Goal: Find specific page/section: Find specific page/section

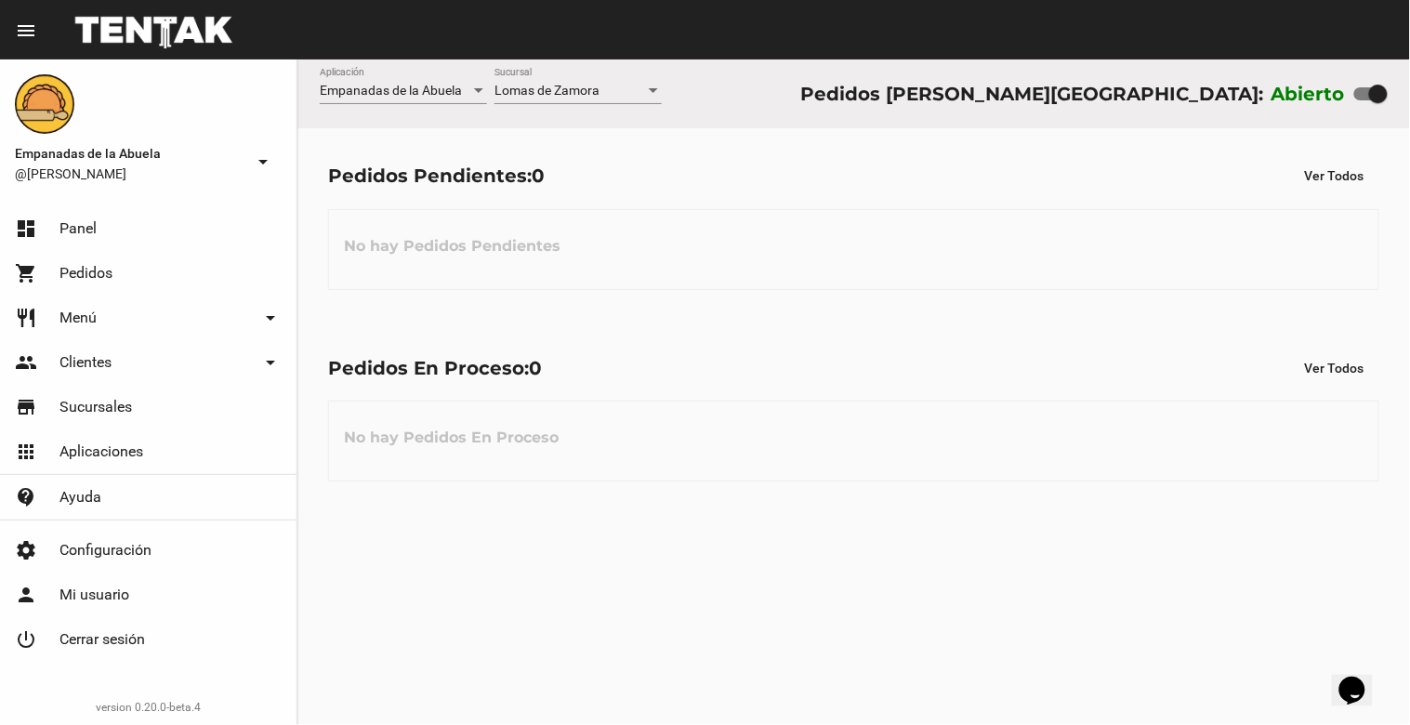
drag, startPoint x: 1381, startPoint y: 91, endPoint x: 1307, endPoint y: 91, distance: 73.4
click at [1307, 91] on div "Abierto" at bounding box center [1330, 94] width 116 height 30
click at [653, 94] on div at bounding box center [653, 91] width 17 height 15
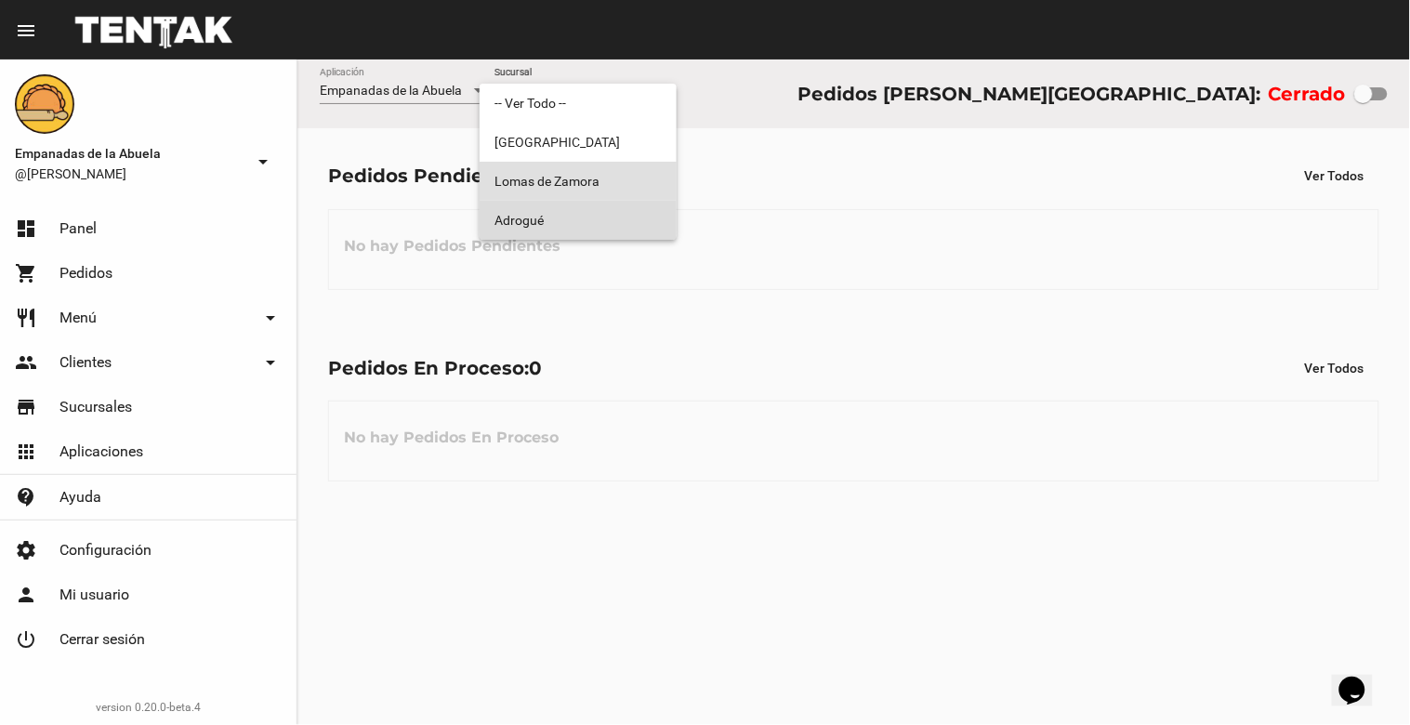
click at [638, 218] on span "Adrogué" at bounding box center [578, 220] width 167 height 39
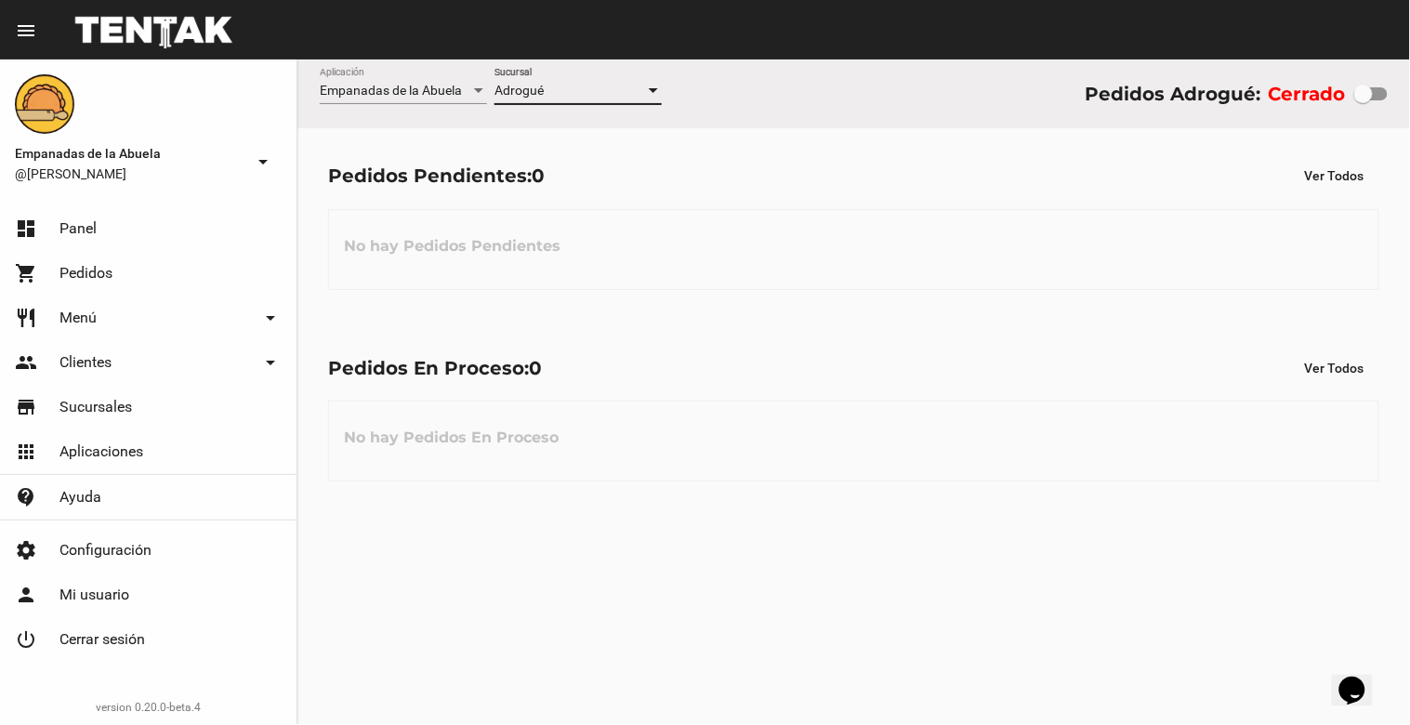
click at [654, 88] on div at bounding box center [653, 90] width 9 height 5
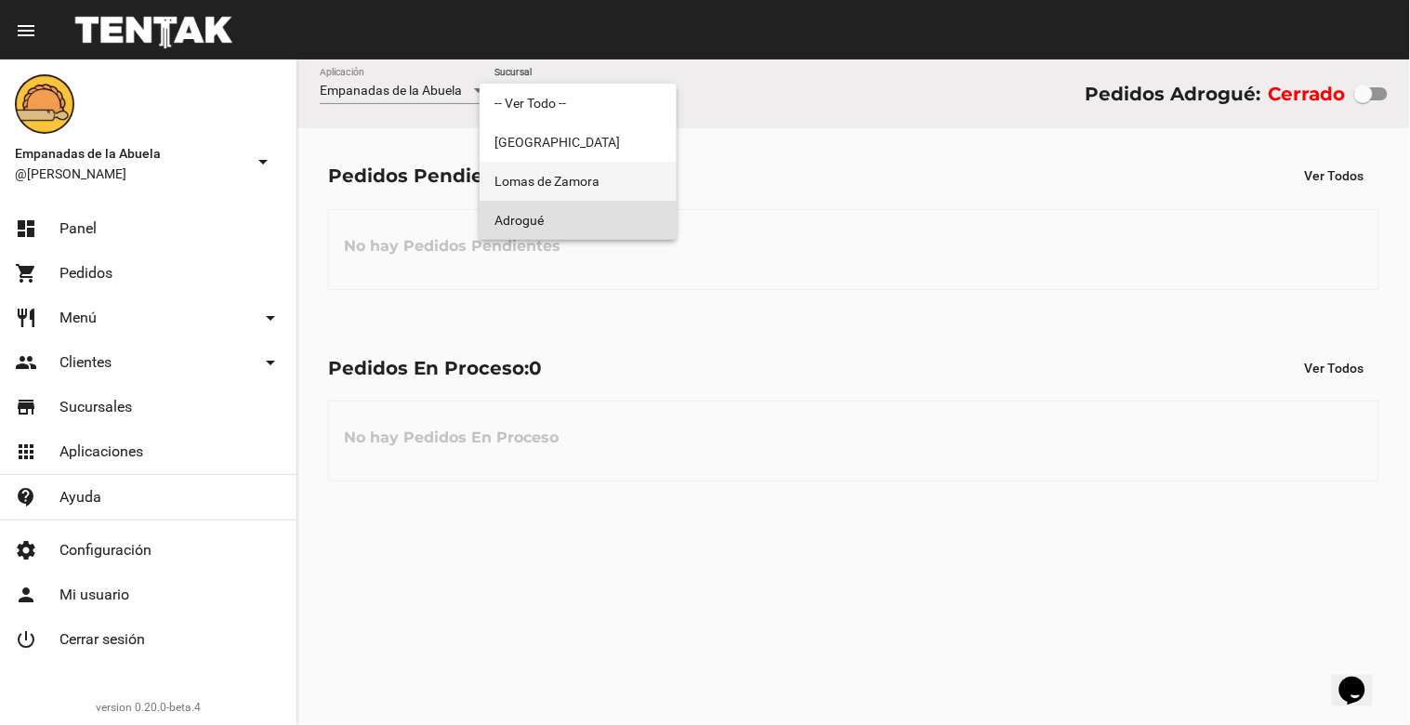
click at [595, 189] on span "Lomas de Zamora" at bounding box center [578, 181] width 167 height 39
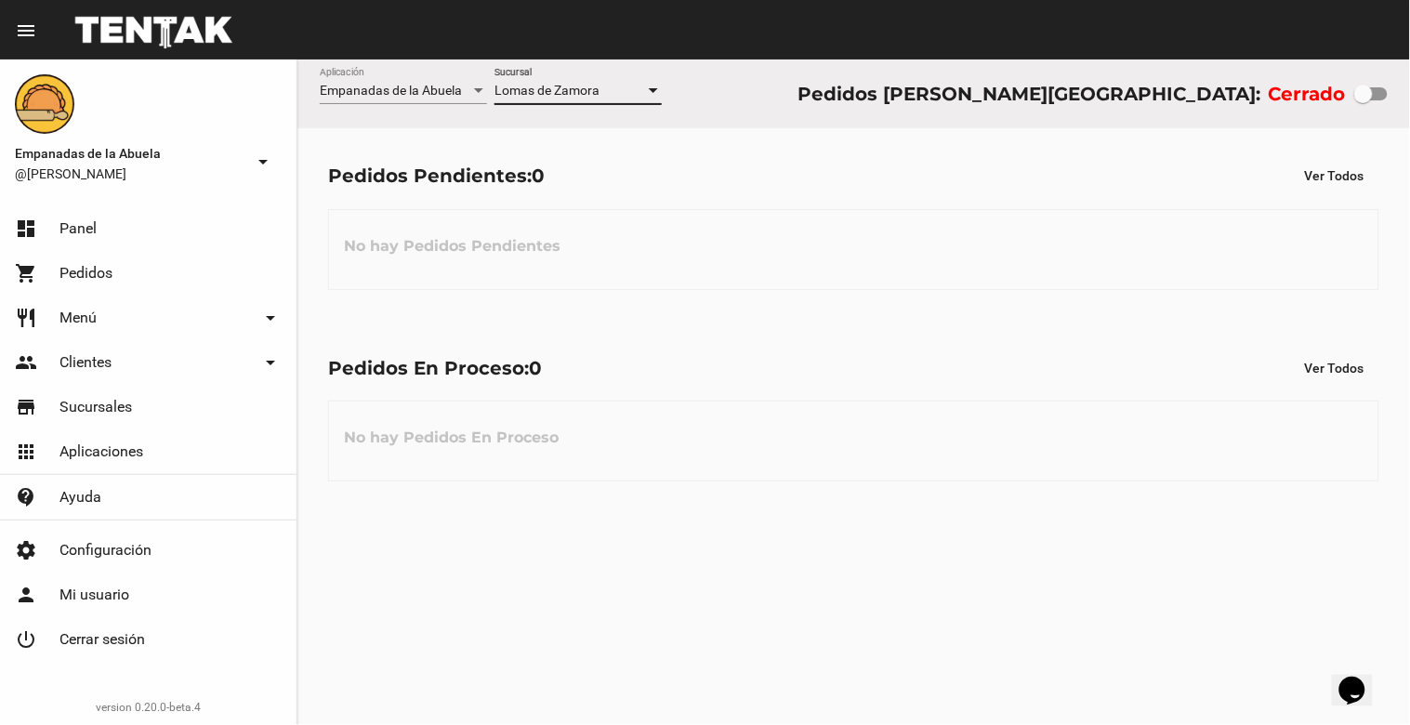
drag, startPoint x: 1365, startPoint y: 86, endPoint x: 1409, endPoint y: 85, distance: 44.7
click at [1409, 86] on div "Empanadas de la Abuela Aplicación [PERSON_NAME] [GEOGRAPHIC_DATA] Pedidos [PERS…" at bounding box center [853, 93] width 1113 height 69
click at [653, 88] on div at bounding box center [653, 90] width 9 height 5
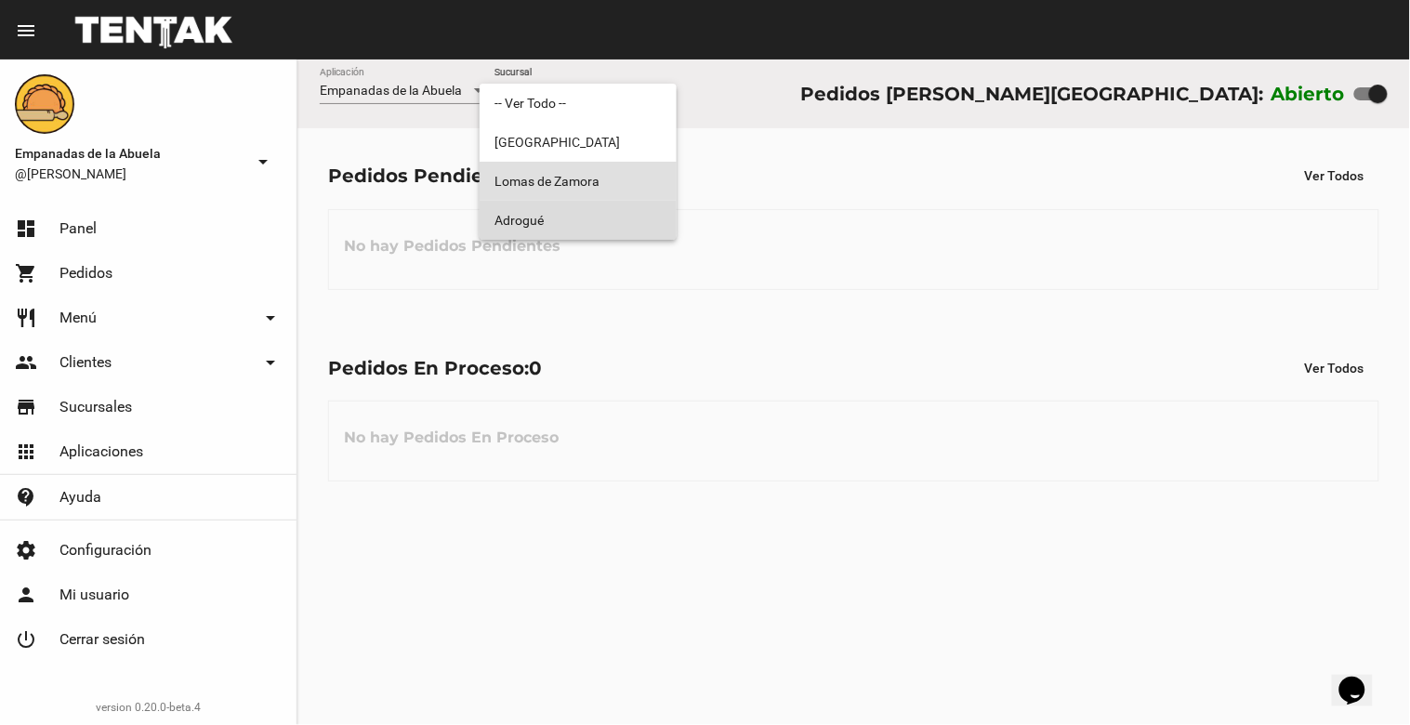
click at [611, 212] on span "Adrogué" at bounding box center [578, 220] width 167 height 39
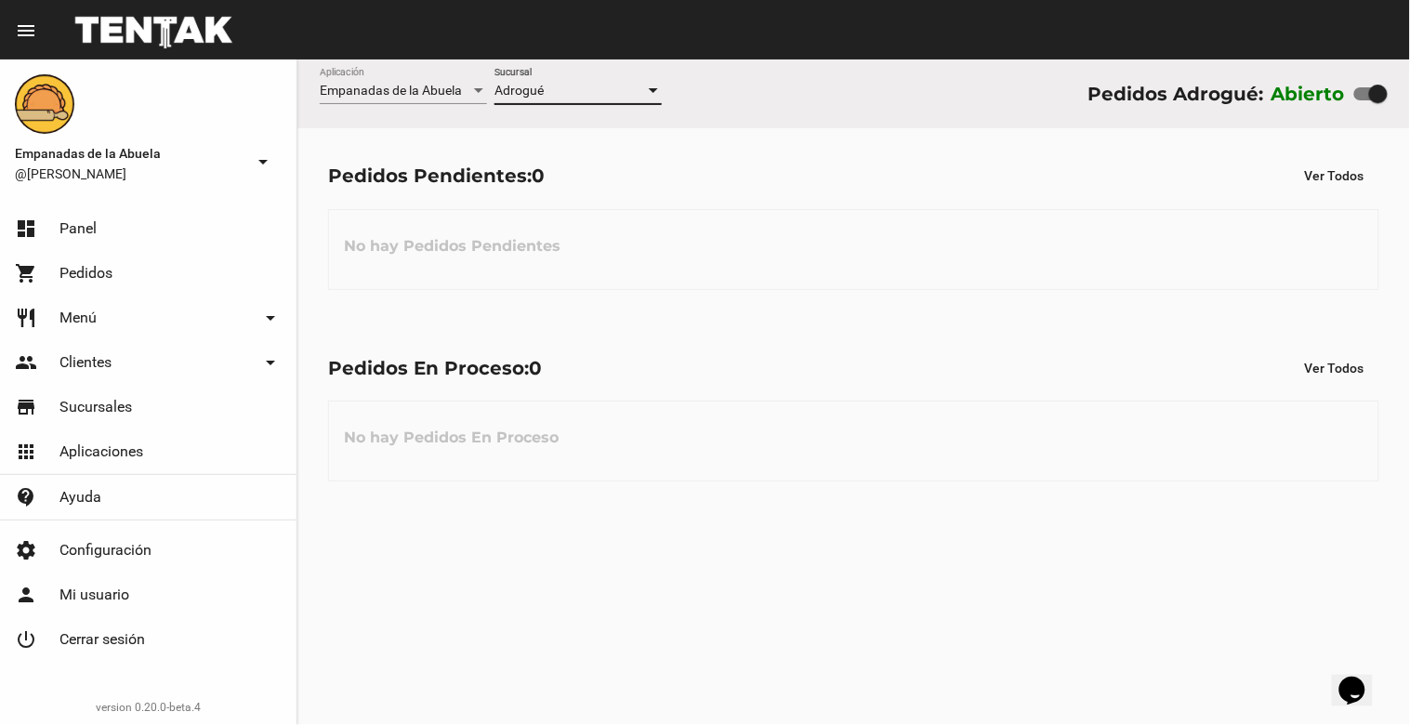
click at [649, 90] on div at bounding box center [653, 90] width 9 height 5
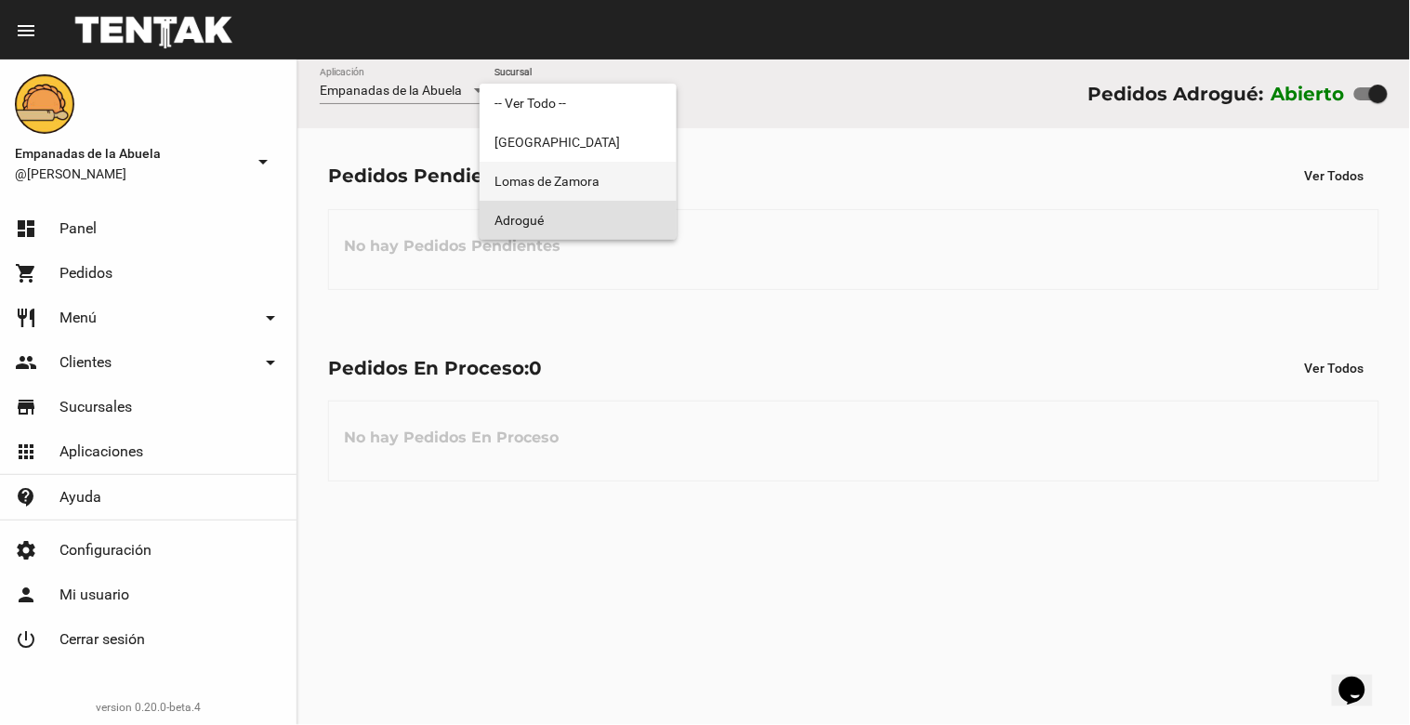
click at [636, 182] on span "Lomas de Zamora" at bounding box center [578, 181] width 167 height 39
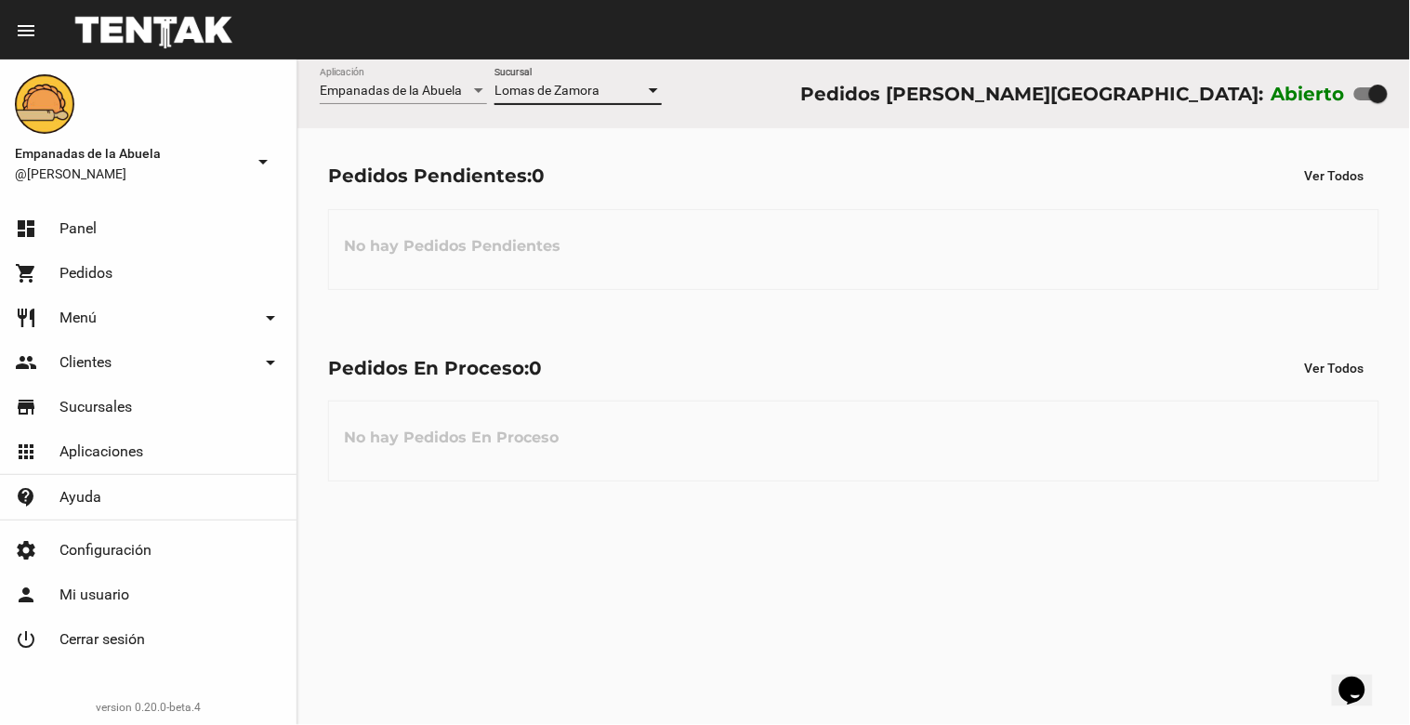
drag, startPoint x: 1380, startPoint y: 89, endPoint x: 1153, endPoint y: 95, distance: 226.9
click at [1155, 95] on div "Pedidos [PERSON_NAME]: Abierto" at bounding box center [1094, 94] width 588 height 30
checkbox input "false"
click at [654, 86] on div at bounding box center [653, 91] width 17 height 15
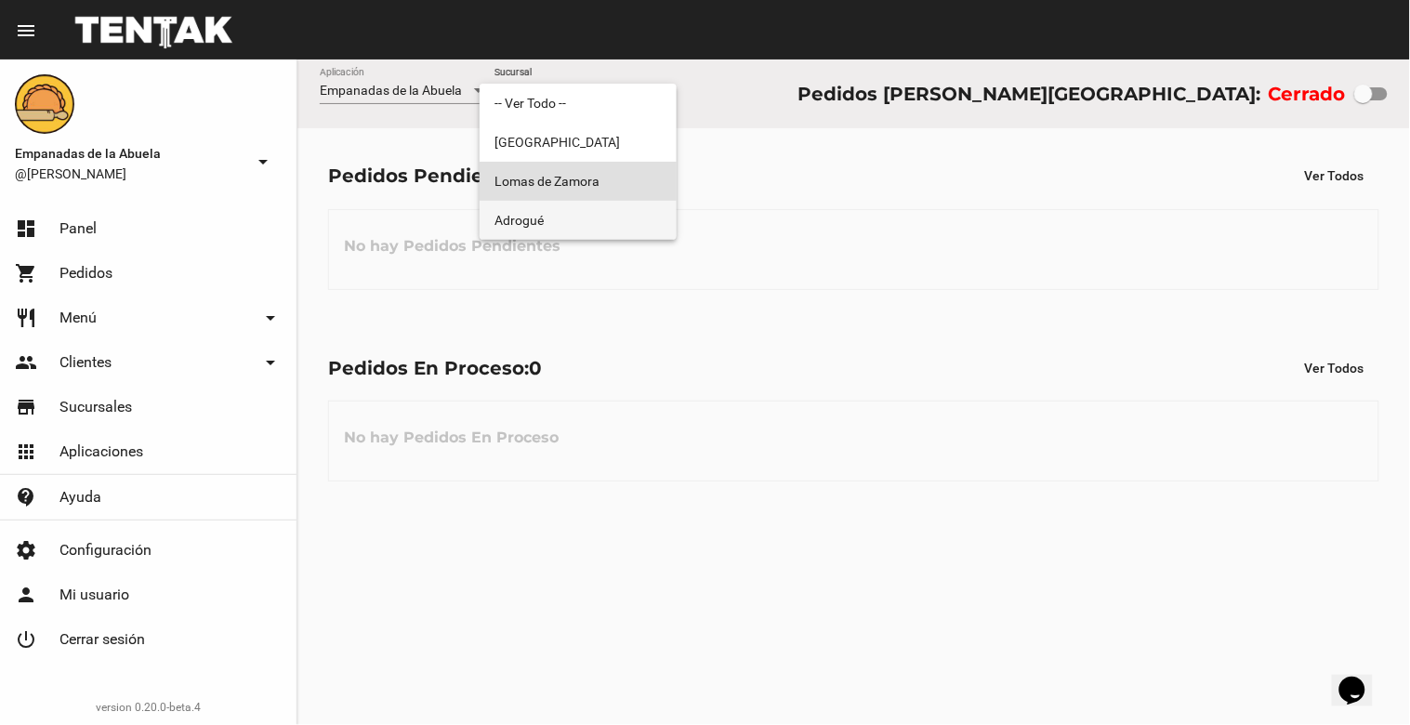
click at [610, 223] on span "Adrogué" at bounding box center [578, 220] width 167 height 39
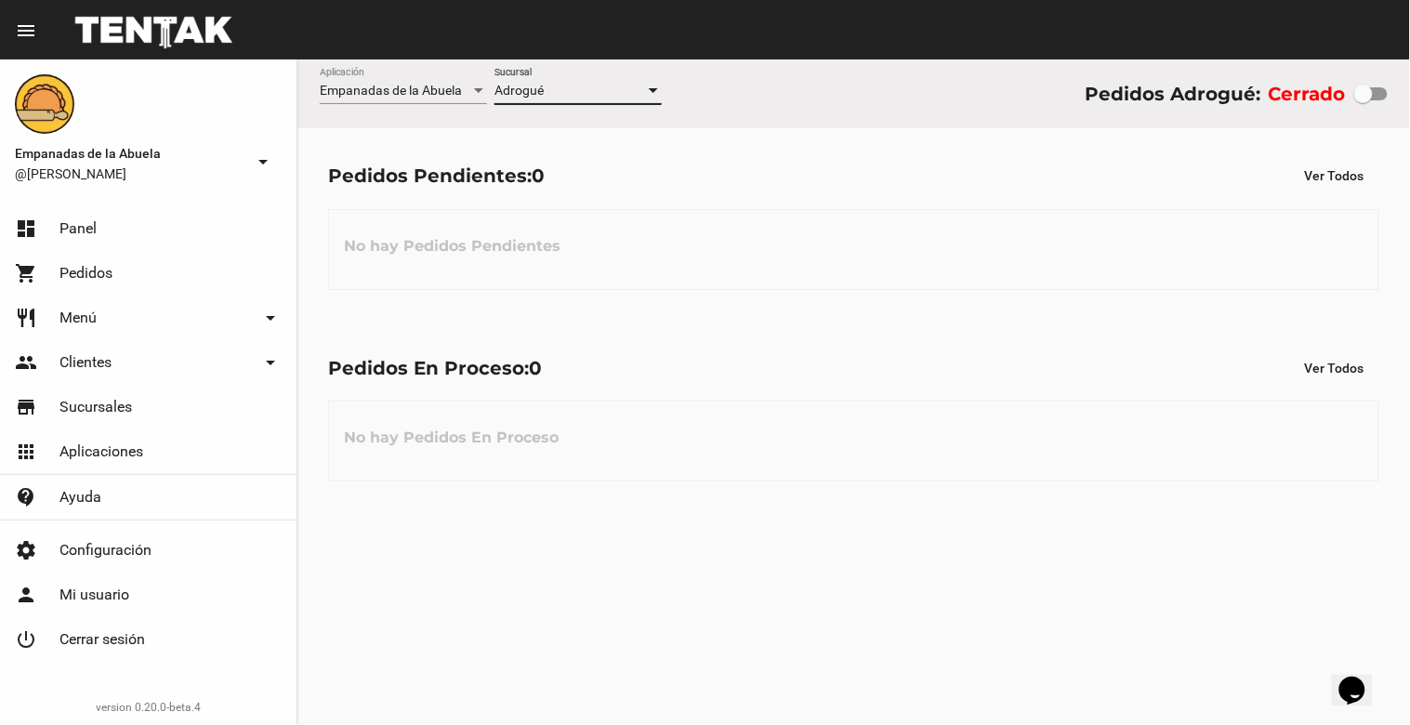
click at [656, 86] on div at bounding box center [653, 91] width 17 height 15
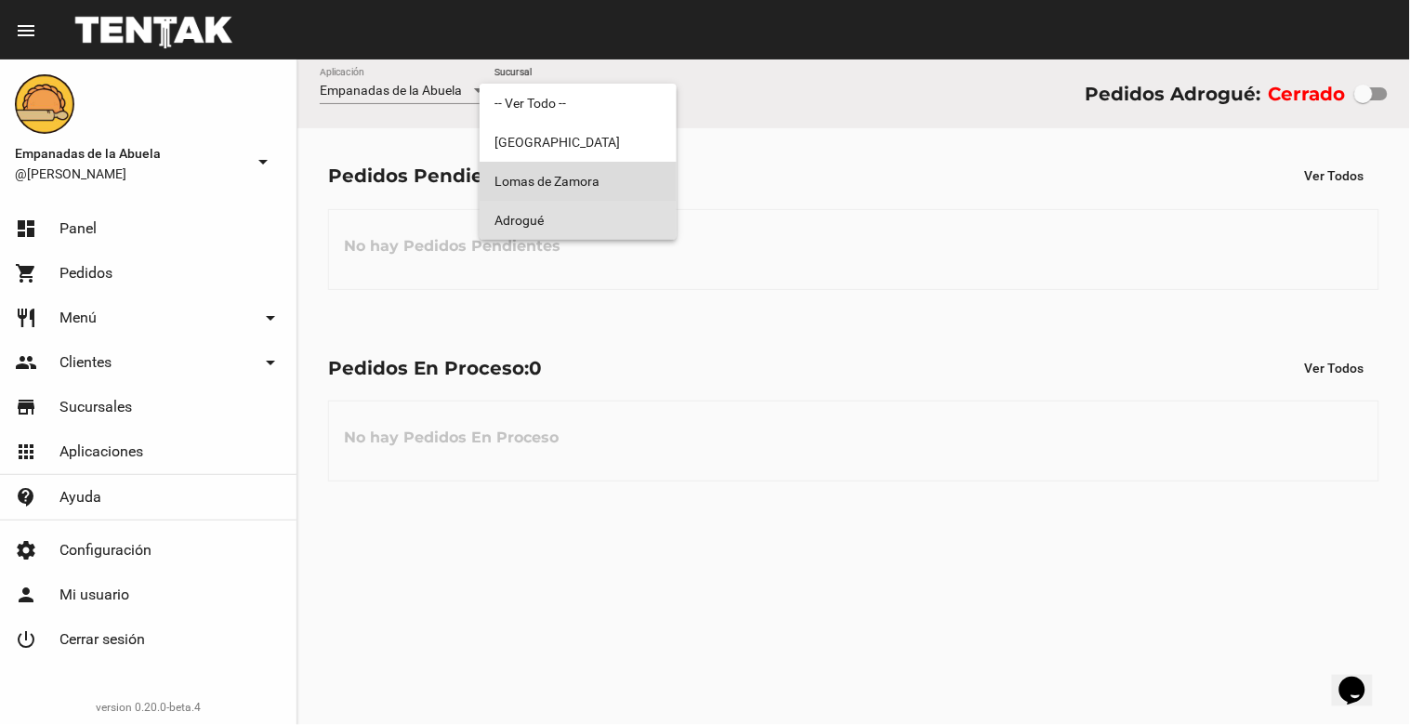
click at [628, 183] on span "Lomas de Zamora" at bounding box center [578, 181] width 167 height 39
